Goal: Information Seeking & Learning: Check status

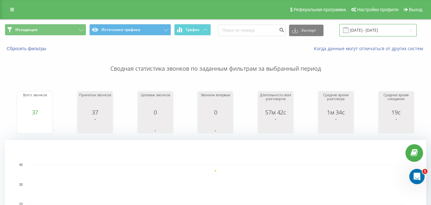
click at [363, 29] on input "[DATE] - [DATE]" at bounding box center [378, 30] width 77 height 12
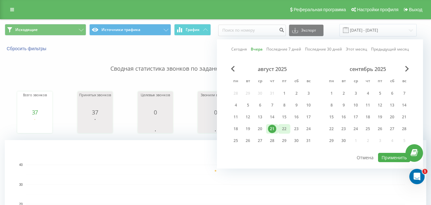
click at [286, 128] on div "22" at bounding box center [284, 128] width 8 height 8
click at [387, 159] on button "Применить" at bounding box center [394, 157] width 32 height 9
type input "[DATE] - [DATE]"
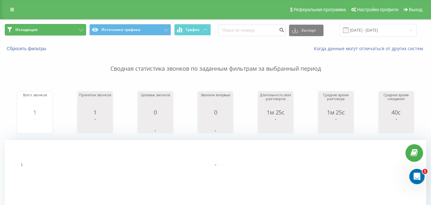
click at [70, 31] on button "Исходящие" at bounding box center [45, 29] width 81 height 11
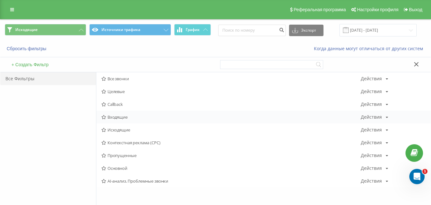
click at [116, 119] on span "Входящие" at bounding box center [231, 117] width 259 height 4
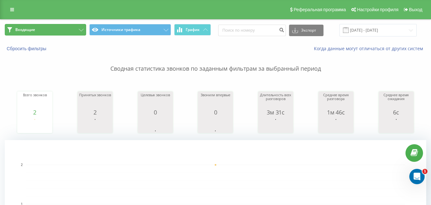
click at [80, 30] on icon at bounding box center [81, 30] width 5 height 3
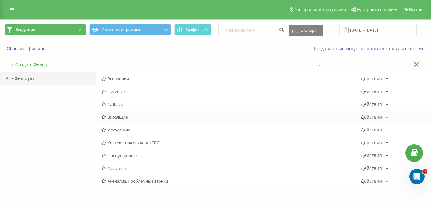
click at [120, 118] on span "Входящие" at bounding box center [231, 117] width 259 height 4
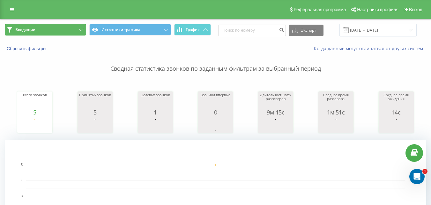
click at [71, 29] on button "Входящие" at bounding box center [45, 29] width 81 height 11
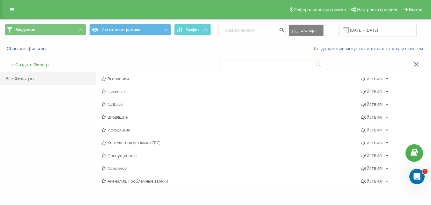
click at [127, 119] on span "Входящие" at bounding box center [231, 117] width 259 height 4
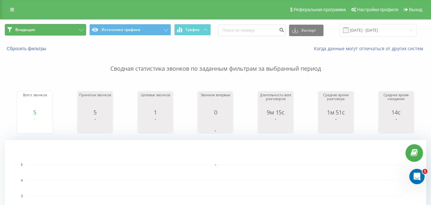
click at [71, 32] on button "Входящие" at bounding box center [45, 29] width 81 height 11
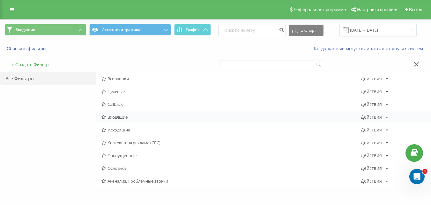
click at [130, 119] on span "Входящие" at bounding box center [231, 117] width 259 height 4
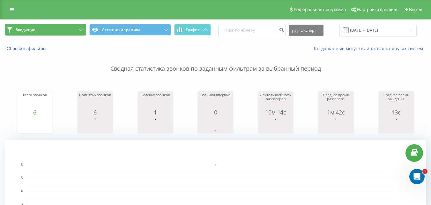
click at [72, 26] on button "Входящие" at bounding box center [45, 29] width 81 height 11
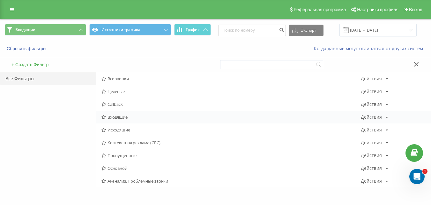
click at [124, 118] on span "Входящие" at bounding box center [231, 117] width 259 height 4
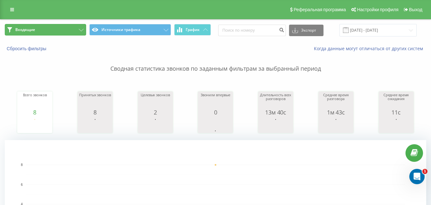
click at [78, 26] on button "Входящие" at bounding box center [45, 29] width 81 height 11
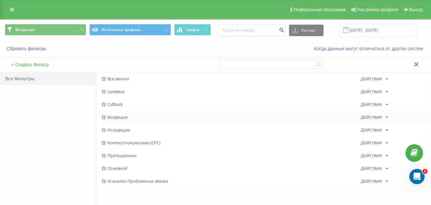
click at [114, 120] on div "Входящие Действия Редактировать Копировать Удалить По умолчанию Поделиться" at bounding box center [263, 116] width 335 height 13
click at [116, 117] on span "Входящие" at bounding box center [231, 117] width 259 height 4
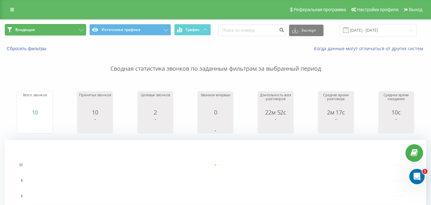
drag, startPoint x: 81, startPoint y: 27, endPoint x: 81, endPoint y: 34, distance: 6.7
click at [81, 28] on button "Входящие" at bounding box center [45, 29] width 81 height 11
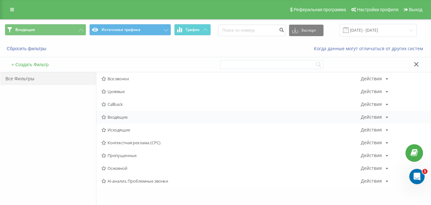
click at [106, 119] on icon at bounding box center [104, 117] width 5 height 4
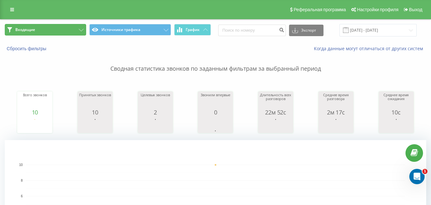
click at [68, 26] on button "Входящие" at bounding box center [45, 29] width 81 height 11
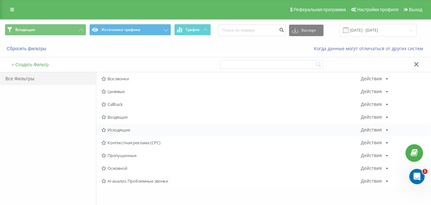
click at [133, 132] on div "Исходящие Действия Редактировать Копировать Удалить По умолчанию Поделиться" at bounding box center [263, 129] width 335 height 13
click at [119, 132] on span "Исходящие" at bounding box center [231, 129] width 259 height 4
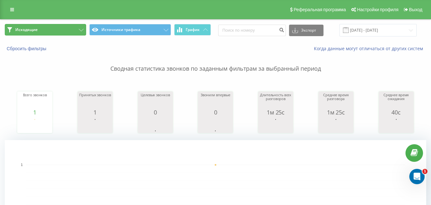
click at [71, 31] on button "Исходящие" at bounding box center [45, 29] width 81 height 11
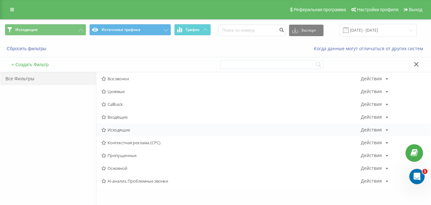
click at [120, 129] on span "Исходящие" at bounding box center [231, 129] width 259 height 4
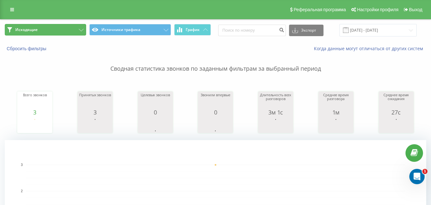
drag, startPoint x: 77, startPoint y: 30, endPoint x: 80, endPoint y: 34, distance: 4.8
click at [77, 30] on button "Исходящие" at bounding box center [45, 29] width 81 height 11
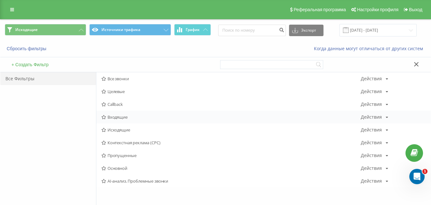
click at [117, 116] on span "Входящие" at bounding box center [231, 117] width 259 height 4
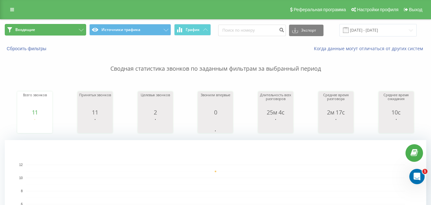
click at [67, 28] on button "Входящие" at bounding box center [45, 29] width 81 height 11
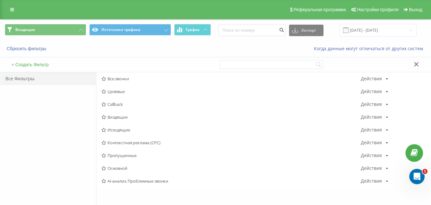
click at [113, 115] on span "Входящие" at bounding box center [231, 117] width 259 height 4
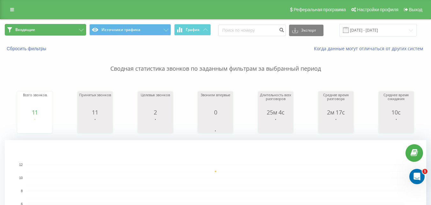
click at [69, 25] on button "Входящие" at bounding box center [45, 29] width 81 height 11
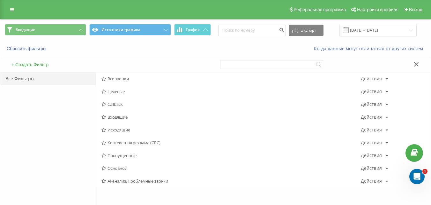
click at [115, 128] on span "Исходящие" at bounding box center [231, 129] width 259 height 4
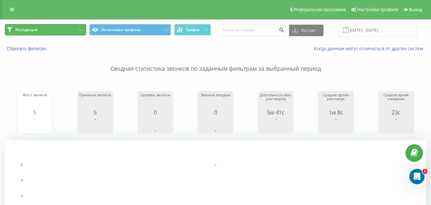
click at [57, 26] on button "Исходящие" at bounding box center [45, 29] width 81 height 11
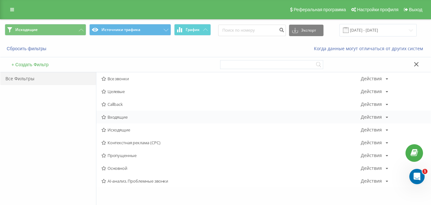
click at [107, 113] on div "Входящие Действия Редактировать Копировать Удалить По умолчанию Поделиться" at bounding box center [263, 116] width 335 height 13
click at [112, 118] on span "Входящие" at bounding box center [231, 117] width 259 height 4
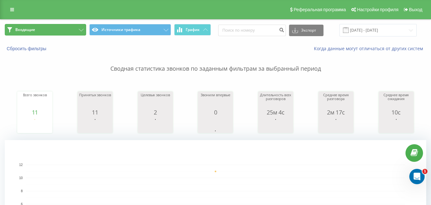
click at [63, 31] on button "Входящие" at bounding box center [45, 29] width 81 height 11
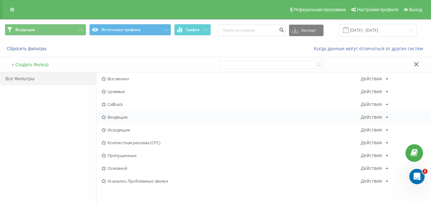
click at [119, 116] on span "Входящие" at bounding box center [231, 117] width 259 height 4
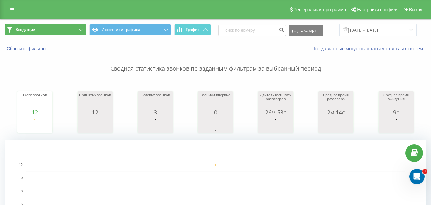
click at [57, 31] on button "Входящие" at bounding box center [45, 29] width 81 height 11
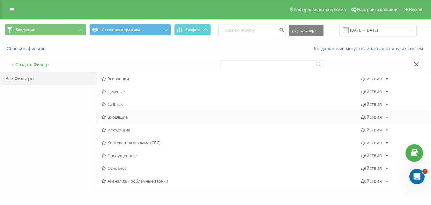
click at [119, 117] on span "Входящие" at bounding box center [231, 117] width 259 height 4
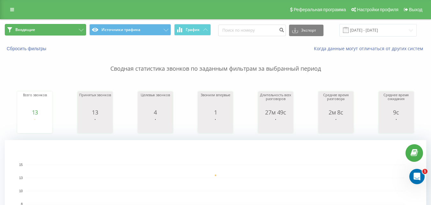
click at [68, 31] on button "Входящие" at bounding box center [45, 29] width 81 height 11
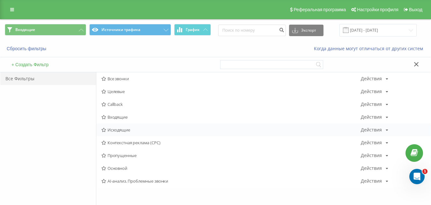
click at [119, 131] on span "Исходящие" at bounding box center [231, 129] width 259 height 4
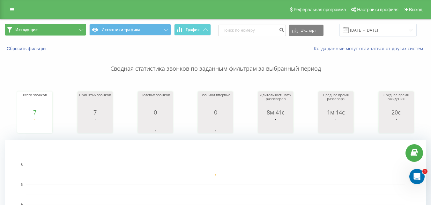
click at [60, 27] on button "Исходящие" at bounding box center [45, 29] width 81 height 11
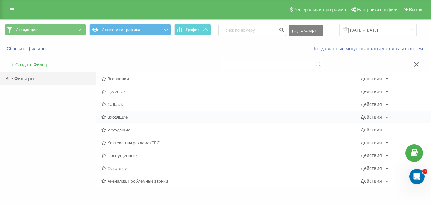
click at [120, 117] on span "Входящие" at bounding box center [231, 117] width 259 height 4
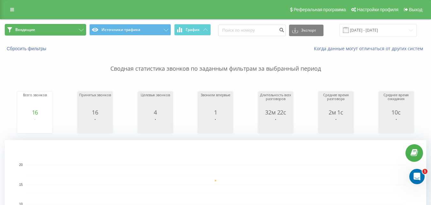
click at [56, 29] on button "Входящие" at bounding box center [45, 29] width 81 height 11
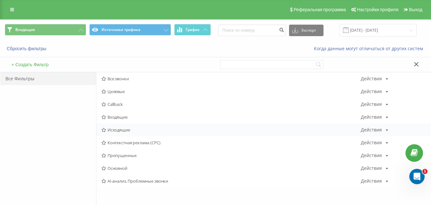
click at [116, 132] on span "Исходящие" at bounding box center [231, 129] width 259 height 4
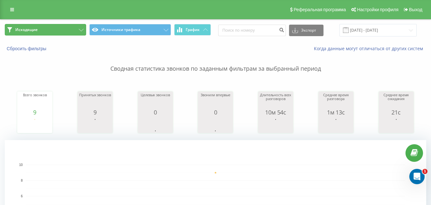
click at [76, 26] on button "Исходящие" at bounding box center [45, 29] width 81 height 11
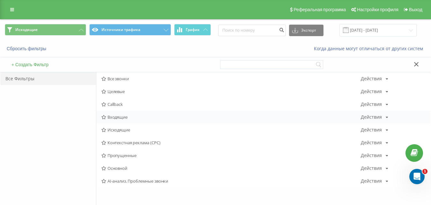
click at [120, 118] on span "Входящие" at bounding box center [231, 117] width 259 height 4
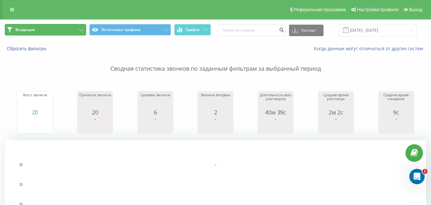
click at [76, 30] on button "Входящие" at bounding box center [45, 29] width 81 height 11
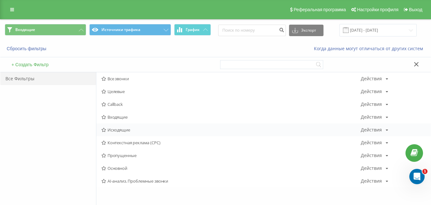
click at [117, 132] on div "Исходящие Действия Редактировать Копировать Удалить По умолчанию Поделиться" at bounding box center [263, 129] width 335 height 13
click at [117, 129] on span "Исходящие" at bounding box center [231, 129] width 259 height 4
